Goal: Download file/media

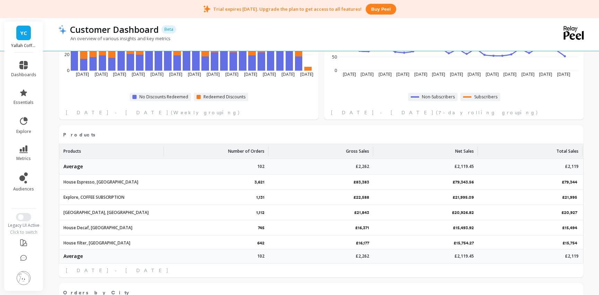
scroll to position [191, 245]
click at [23, 96] on icon at bounding box center [23, 93] width 8 height 8
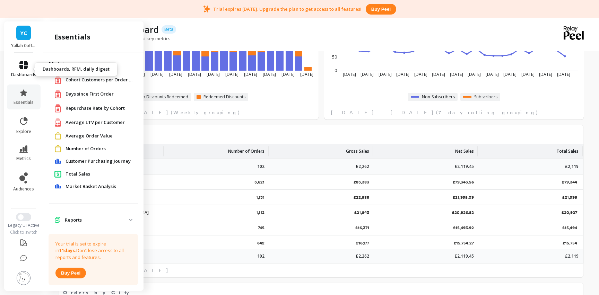
click at [18, 72] on span "dashboards" at bounding box center [23, 75] width 25 height 6
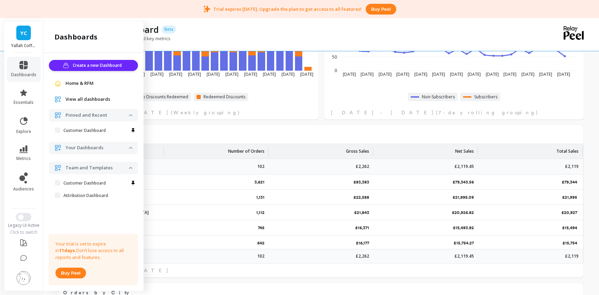
click at [96, 102] on span "View all dashboards" at bounding box center [87, 99] width 45 height 7
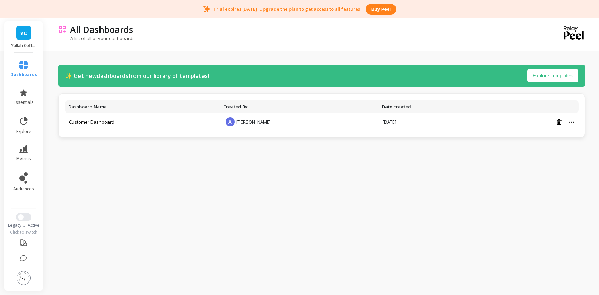
click at [28, 59] on li "dashboards" at bounding box center [23, 69] width 35 height 25
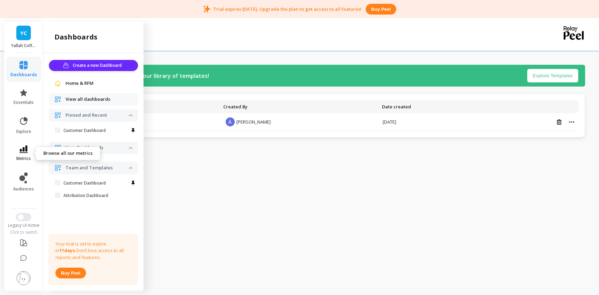
click at [21, 153] on icon at bounding box center [23, 149] width 8 height 8
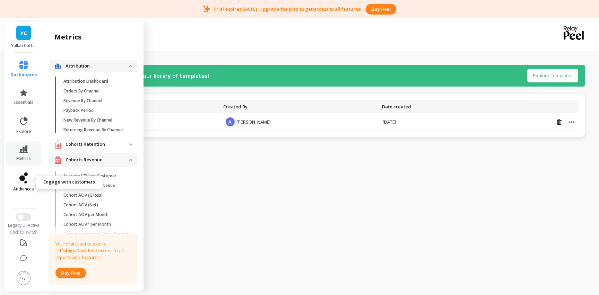
click at [25, 179] on icon at bounding box center [23, 178] width 8 height 11
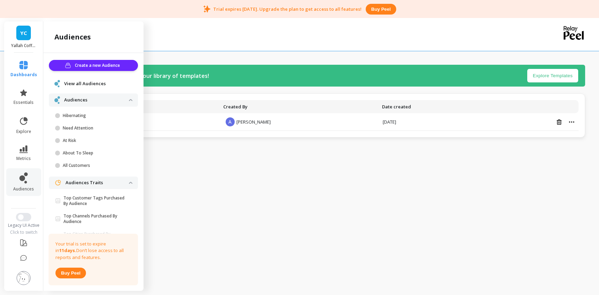
click at [77, 103] on p "Audiences" at bounding box center [96, 100] width 65 height 7
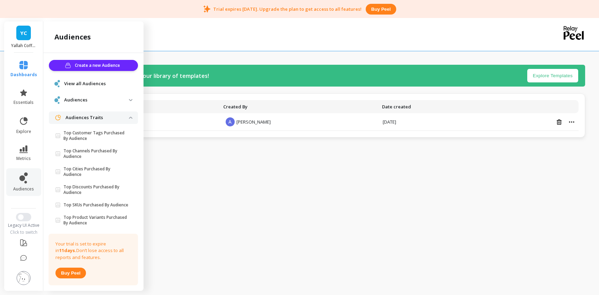
click at [77, 84] on span "View all Audiences" at bounding box center [85, 83] width 42 height 7
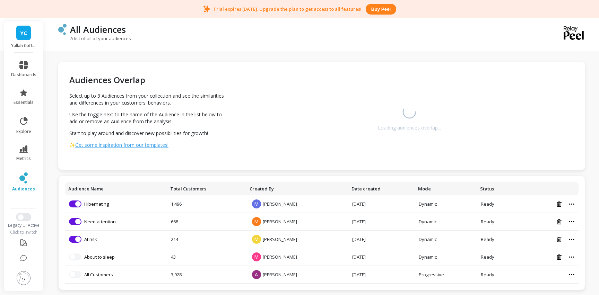
scroll to position [4, 0]
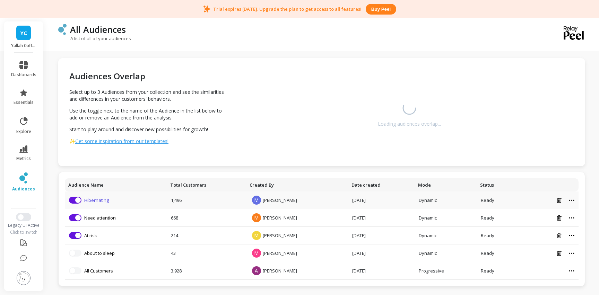
click at [96, 202] on link "Hibernating" at bounding box center [96, 200] width 25 height 6
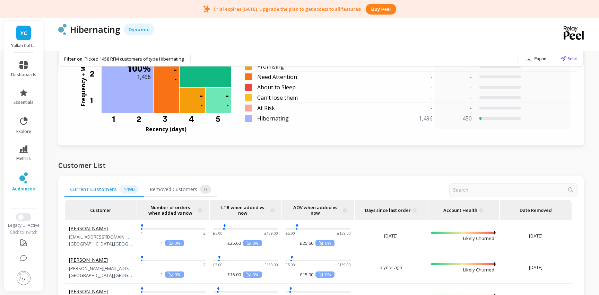
scroll to position [638, 0]
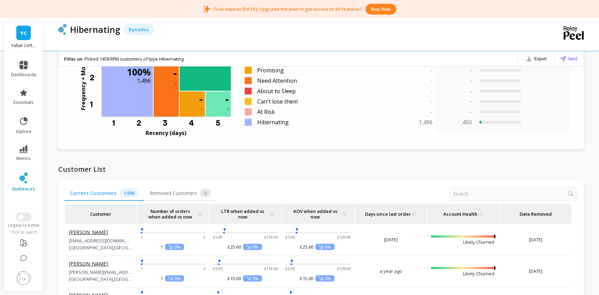
click at [539, 55] on button "Export" at bounding box center [536, 59] width 26 height 10
click at [514, 79] on span "CSV" at bounding box center [513, 77] width 10 height 7
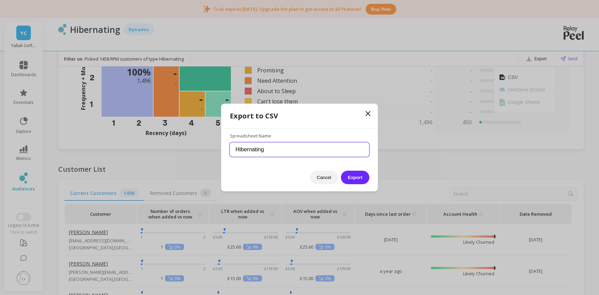
click at [342, 151] on input "Hibernating" at bounding box center [300, 149] width 140 height 15
type input "Hibernating customers"
click at [341, 171] on button "Export" at bounding box center [355, 178] width 28 height 14
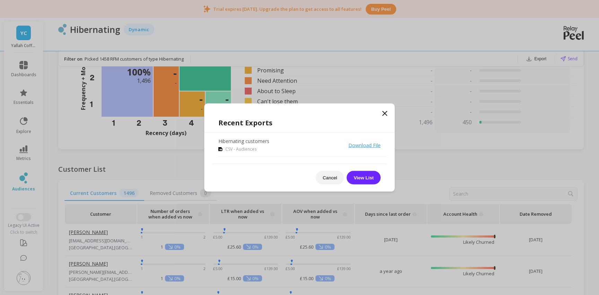
click at [387, 113] on icon at bounding box center [384, 113] width 8 height 8
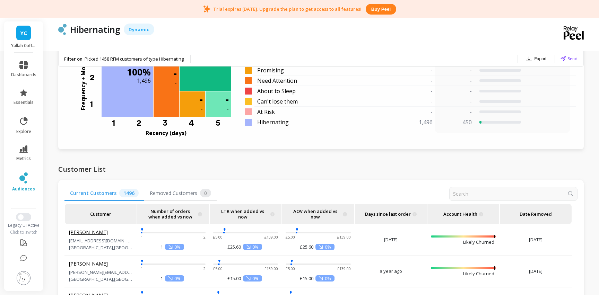
scroll to position [0, 0]
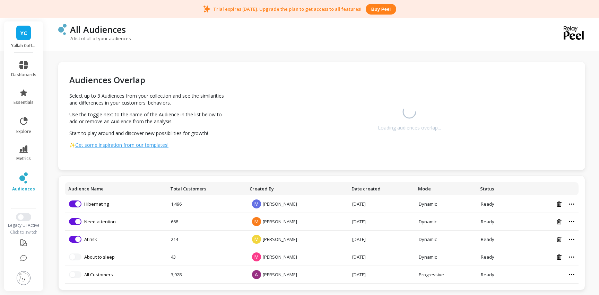
scroll to position [4, 0]
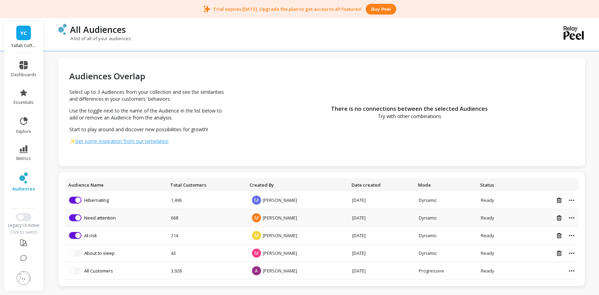
click at [571, 218] on icon at bounding box center [570, 217] width 5 height 1
click at [111, 217] on link "Need attention" at bounding box center [100, 218] width 32 height 6
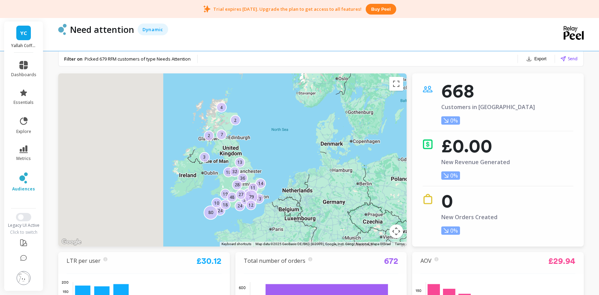
click at [541, 58] on button "Export" at bounding box center [536, 59] width 26 height 10
click at [528, 73] on button "CSV" at bounding box center [525, 77] width 62 height 12
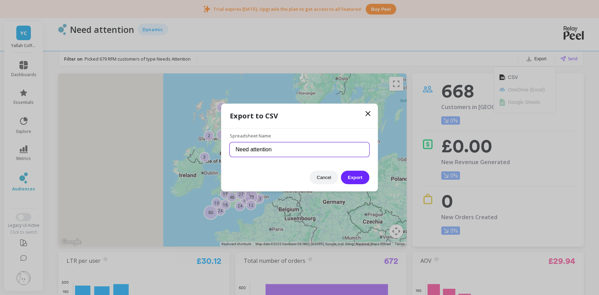
click at [311, 151] on input "Need attention" at bounding box center [300, 149] width 140 height 15
type input "Need attention customers"
click at [341, 171] on button "Export" at bounding box center [355, 178] width 28 height 14
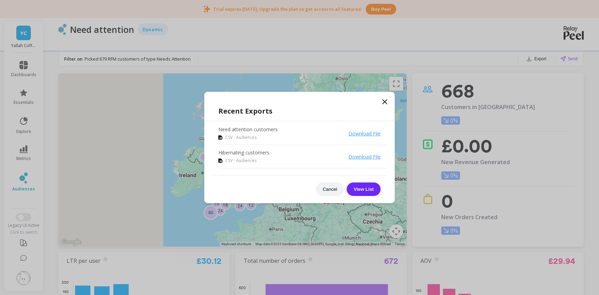
click at [377, 102] on div "Recent Exports Need attention customers CSV - Audiences Download File Hibernati…" at bounding box center [299, 151] width 190 height 104
click at [381, 102] on icon at bounding box center [384, 102] width 8 height 8
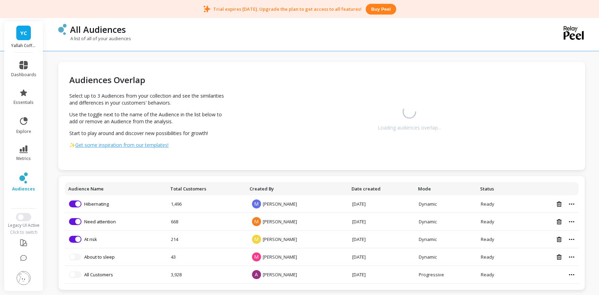
scroll to position [4, 0]
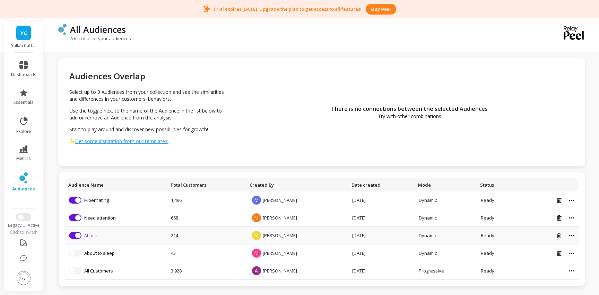
click at [91, 235] on link "At risk" at bounding box center [90, 235] width 13 height 6
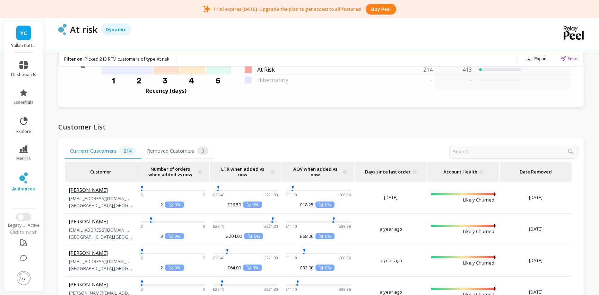
scroll to position [705, 0]
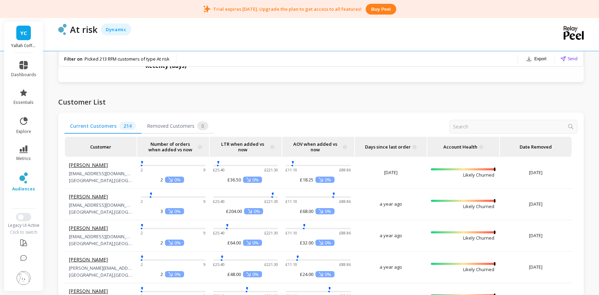
click at [538, 55] on button "Export" at bounding box center [536, 59] width 26 height 10
click at [509, 77] on span "CSV" at bounding box center [513, 77] width 10 height 7
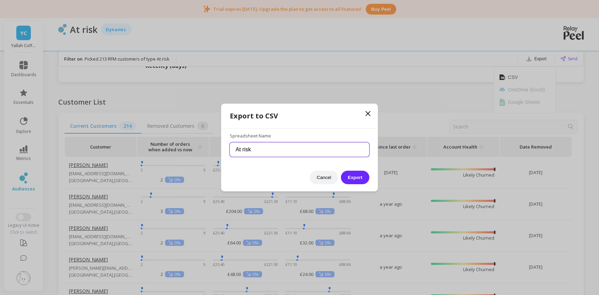
click at [343, 151] on input "At risk" at bounding box center [300, 149] width 140 height 15
type input "At risk customers"
click at [353, 184] on button "Export" at bounding box center [355, 178] width 28 height 14
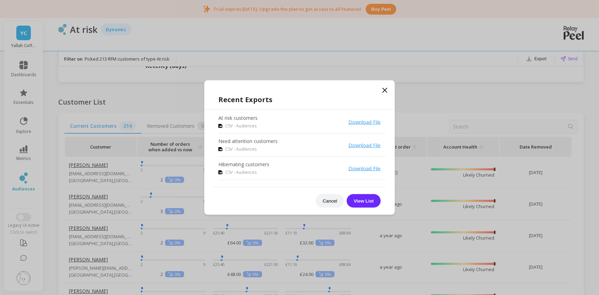
click at [387, 91] on icon at bounding box center [384, 90] width 8 height 8
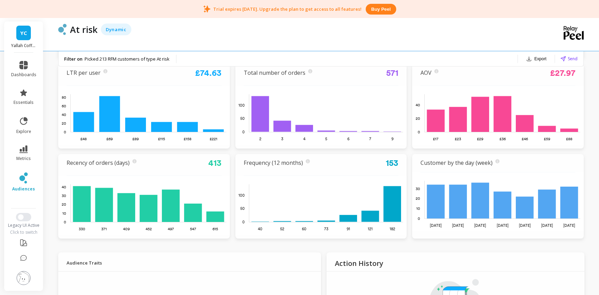
scroll to position [0, 0]
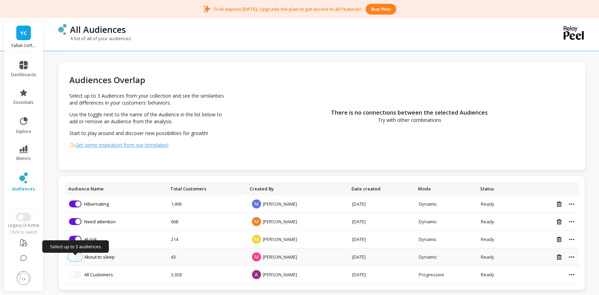
click at [74, 257] on span "button" at bounding box center [73, 257] width 6 height 6
click at [80, 258] on button "button" at bounding box center [75, 257] width 12 height 7
drag, startPoint x: 77, startPoint y: 258, endPoint x: 95, endPoint y: 259, distance: 18.1
click at [95, 259] on li "Select up to 3 audiences About to sleep" at bounding box center [116, 257] width 94 height 7
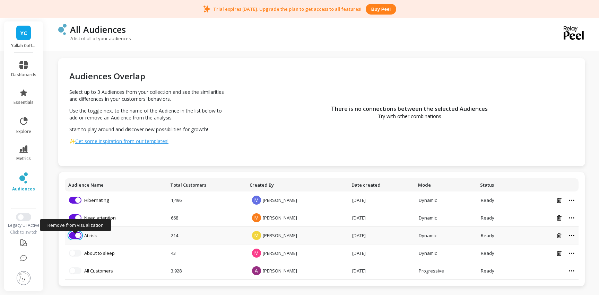
click at [77, 236] on span "button" at bounding box center [78, 236] width 6 height 6
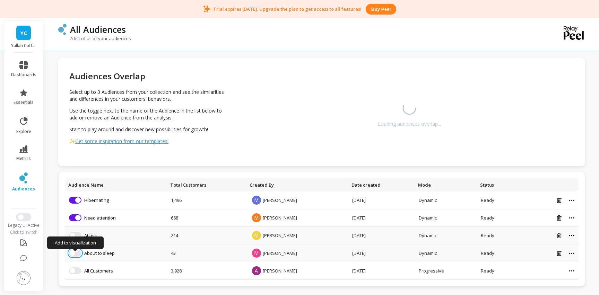
click at [75, 255] on button "button" at bounding box center [75, 253] width 12 height 7
click at [94, 255] on link "About to sleep" at bounding box center [99, 253] width 30 height 6
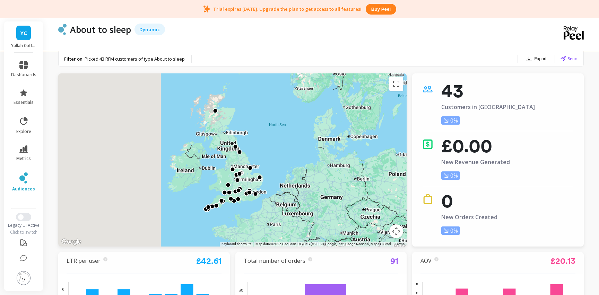
click at [542, 58] on button "Export" at bounding box center [536, 59] width 26 height 10
click at [504, 76] on img at bounding box center [502, 77] width 6 height 6
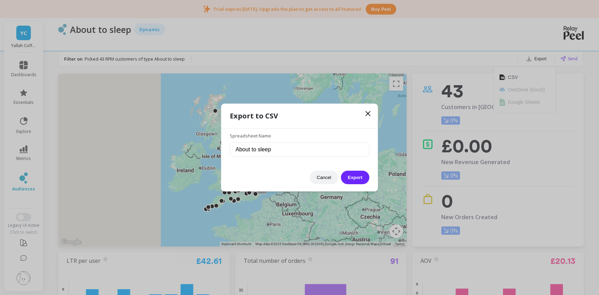
click at [286, 140] on div "Spreadsheet Name About to sleep" at bounding box center [300, 145] width 140 height 38
click at [286, 153] on input "About to sleep" at bounding box center [300, 149] width 140 height 15
type input "About to sleep customers"
click at [349, 175] on button "Export" at bounding box center [355, 178] width 28 height 14
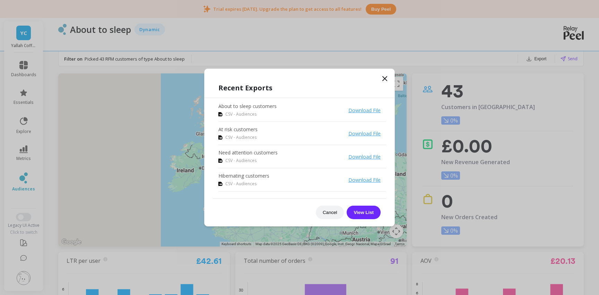
click at [384, 79] on icon at bounding box center [384, 78] width 8 height 8
